Goal: Find specific page/section: Find specific page/section

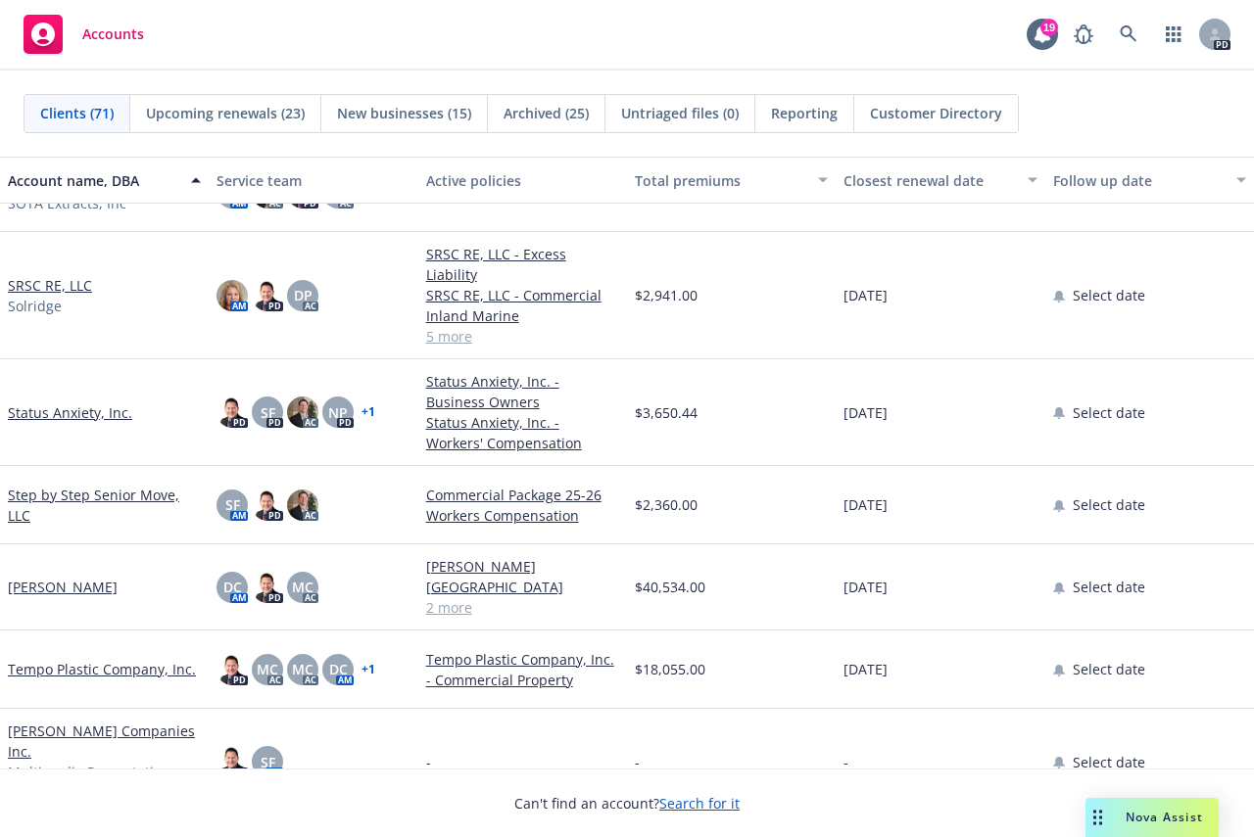
scroll to position [4993, 0]
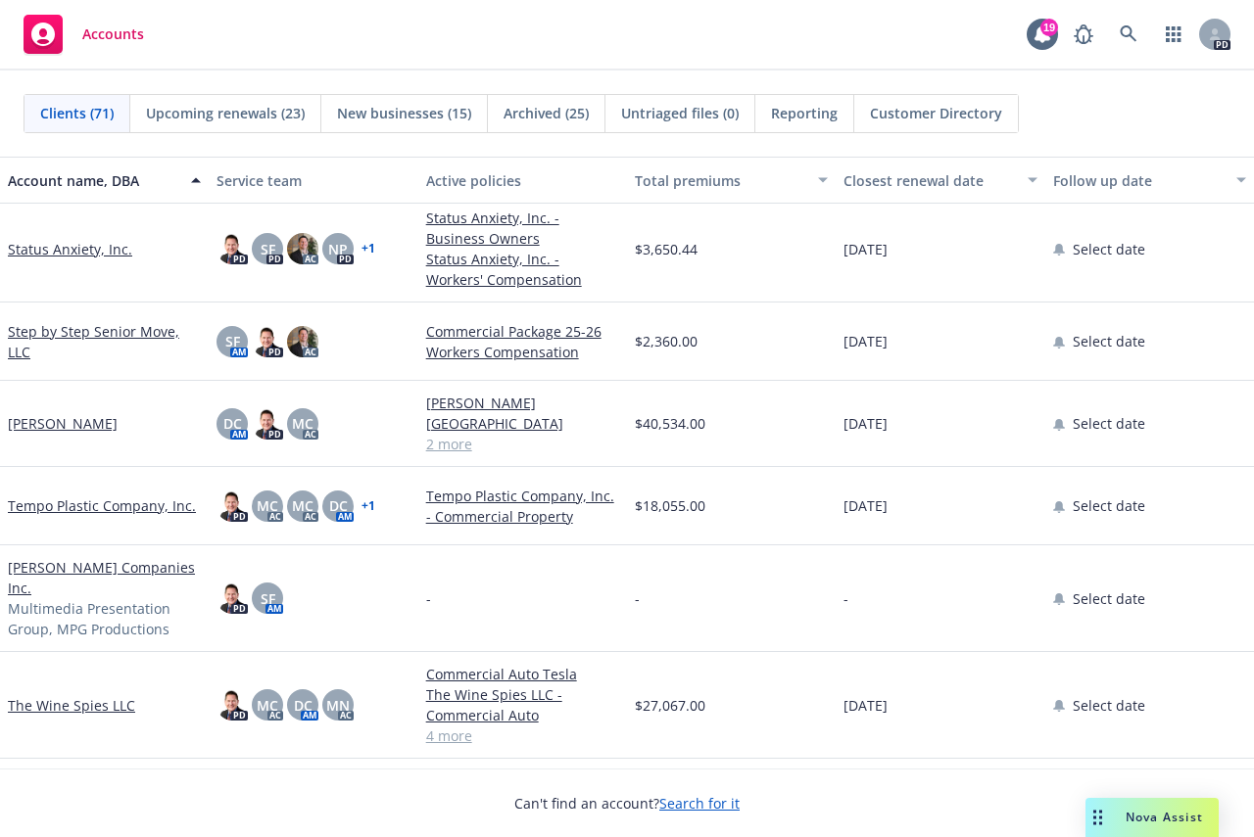
click at [101, 496] on link "Tempo Plastic Company, Inc." at bounding box center [102, 506] width 188 height 21
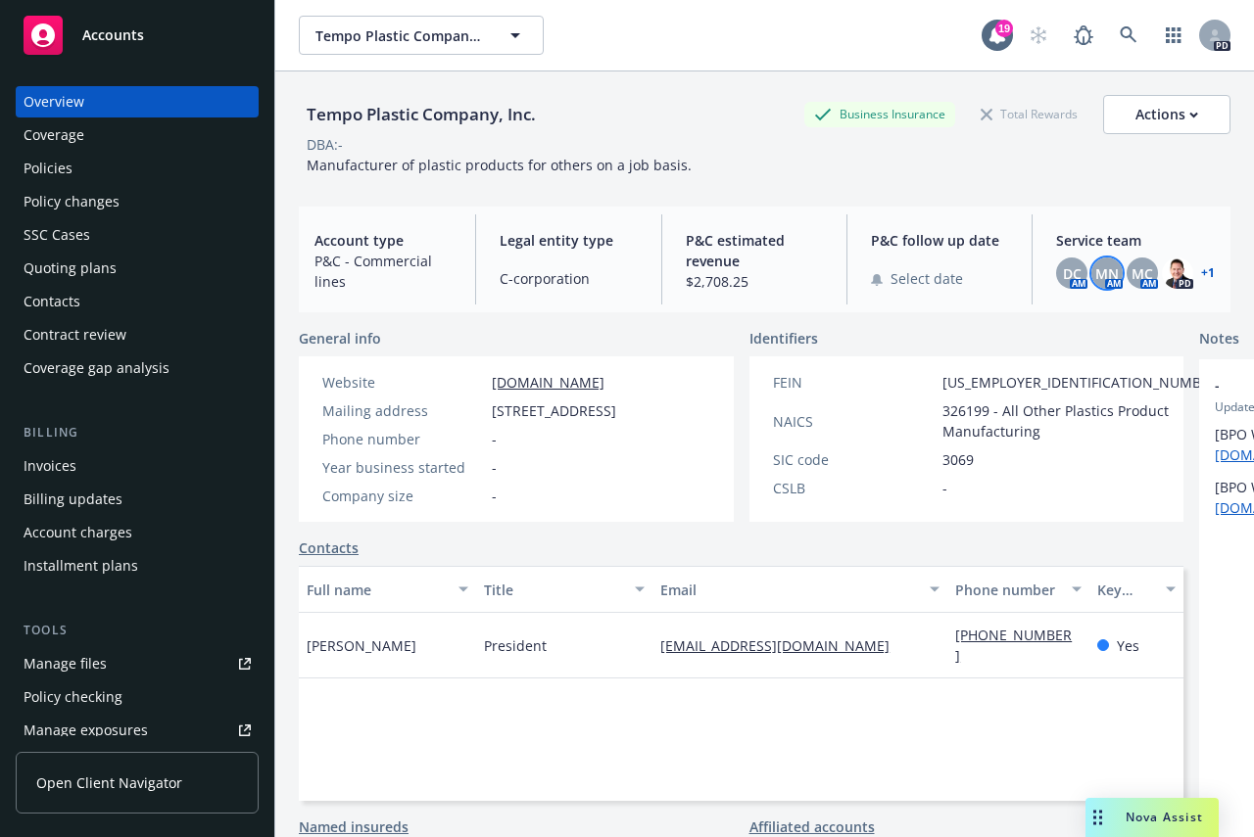
click at [1095, 269] on span "MN" at bounding box center [1107, 273] width 24 height 21
click at [1131, 269] on span "MC" at bounding box center [1142, 273] width 22 height 21
click at [1095, 264] on span "MN" at bounding box center [1107, 273] width 24 height 21
click at [1067, 269] on div "DC" at bounding box center [1071, 273] width 31 height 31
click at [1101, 269] on span "MN" at bounding box center [1107, 273] width 24 height 21
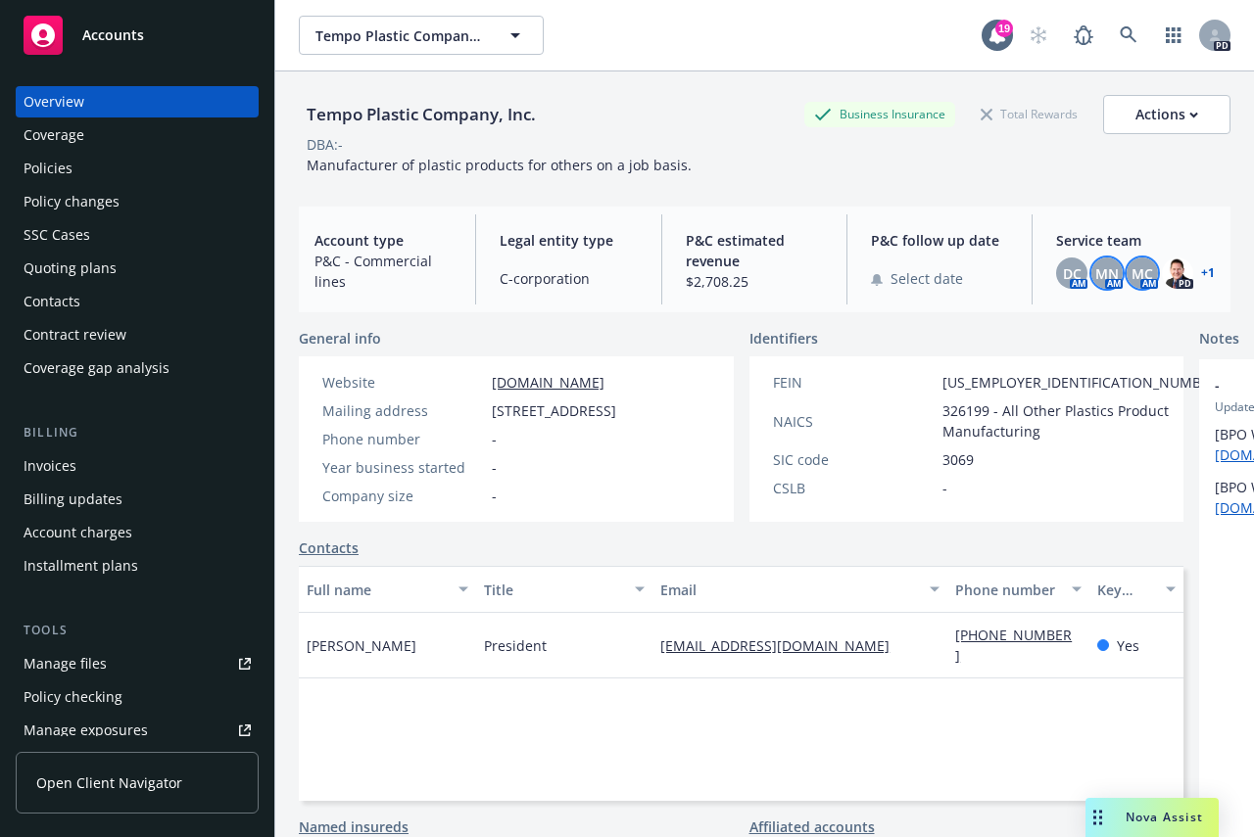
click at [1132, 263] on span "MC" at bounding box center [1142, 273] width 22 height 21
click at [1091, 259] on div "MN" at bounding box center [1106, 273] width 31 height 31
